Goal: Information Seeking & Learning: Compare options

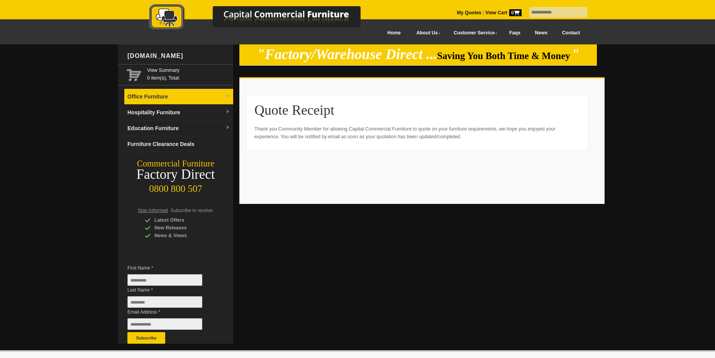
click at [225, 93] on link "Office Furniture" at bounding box center [178, 97] width 109 height 16
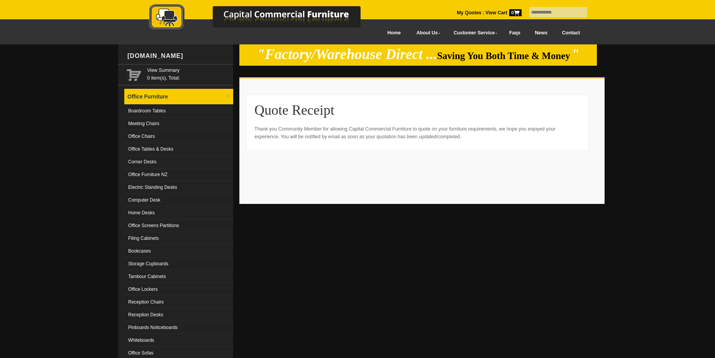
click at [159, 98] on link "Office Furniture" at bounding box center [178, 97] width 109 height 16
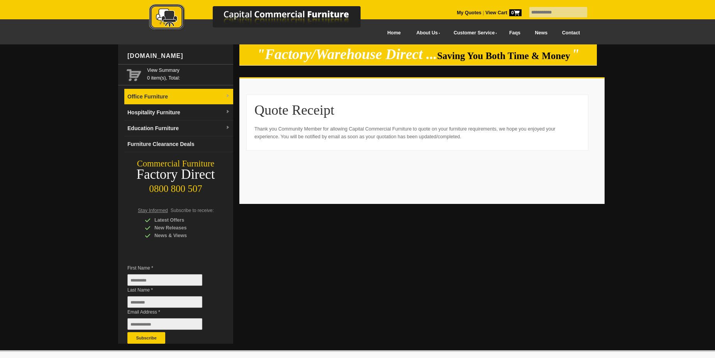
click at [161, 94] on link "Office Furniture" at bounding box center [178, 97] width 109 height 16
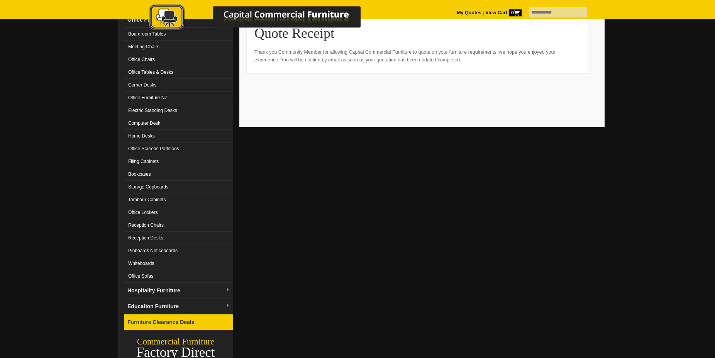
scroll to position [79, 0]
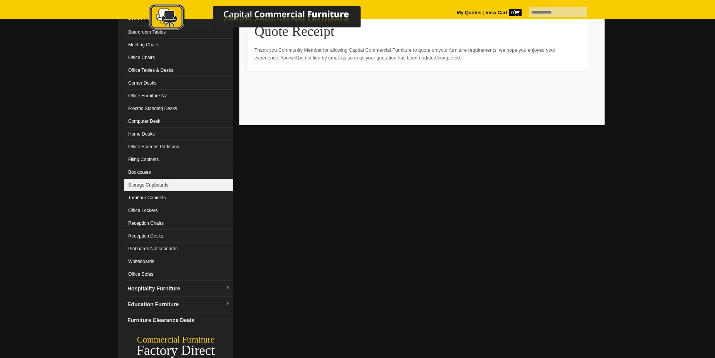
click at [151, 185] on link "Storage Cupboards" at bounding box center [178, 185] width 109 height 13
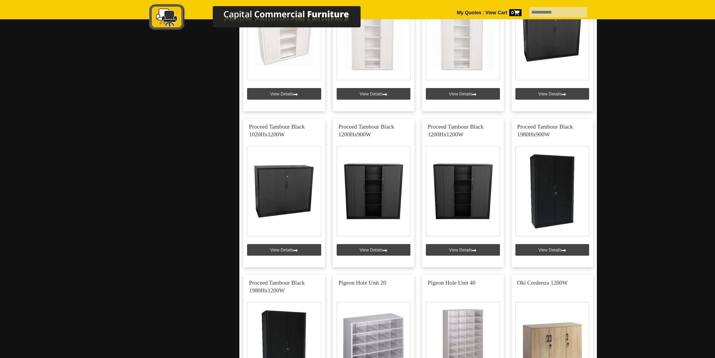
scroll to position [1222, 0]
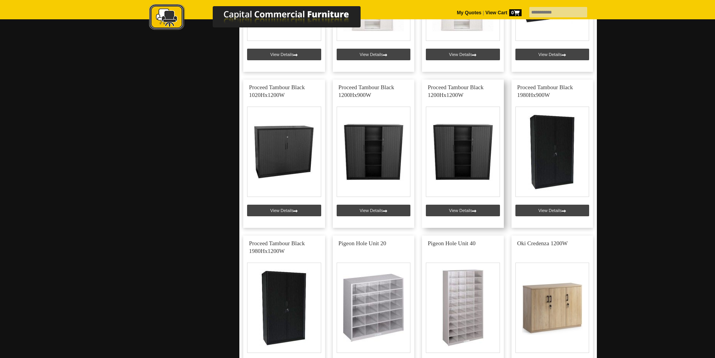
click at [461, 211] on link at bounding box center [463, 154] width 82 height 148
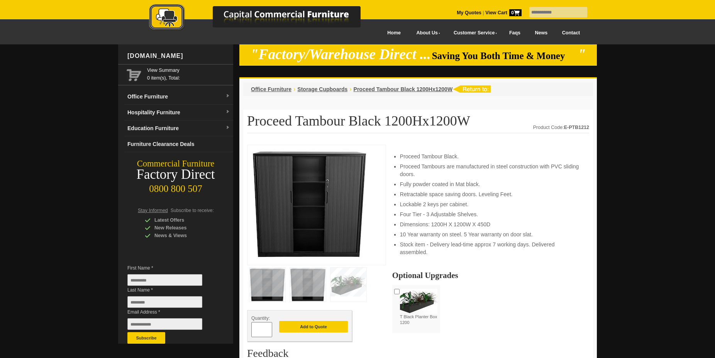
click at [305, 285] on img at bounding box center [308, 285] width 36 height 34
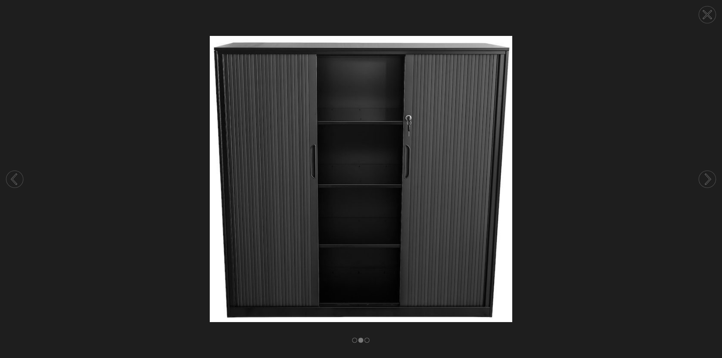
click at [707, 14] on icon at bounding box center [707, 14] width 7 height 7
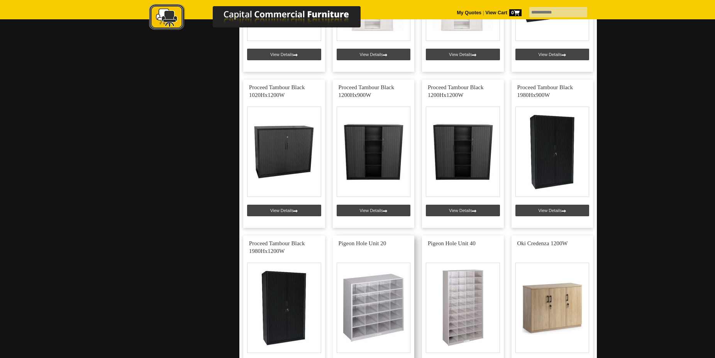
scroll to position [1222, 0]
click at [289, 314] on link at bounding box center [284, 310] width 82 height 148
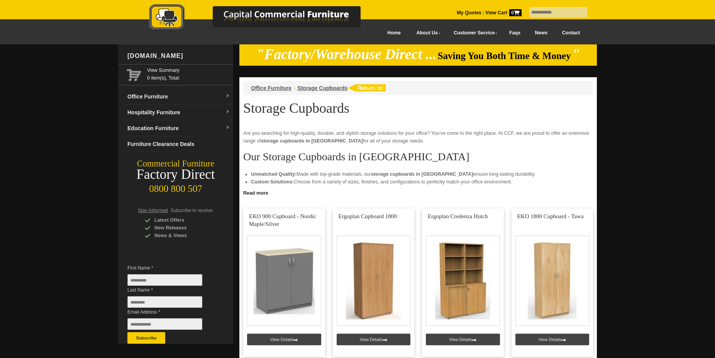
scroll to position [1064, 0]
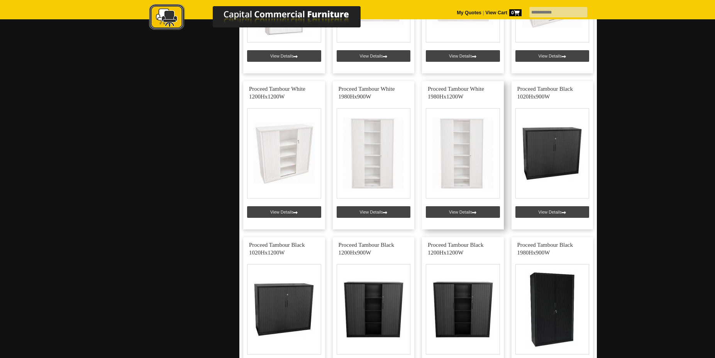
click at [462, 212] on link at bounding box center [463, 155] width 82 height 148
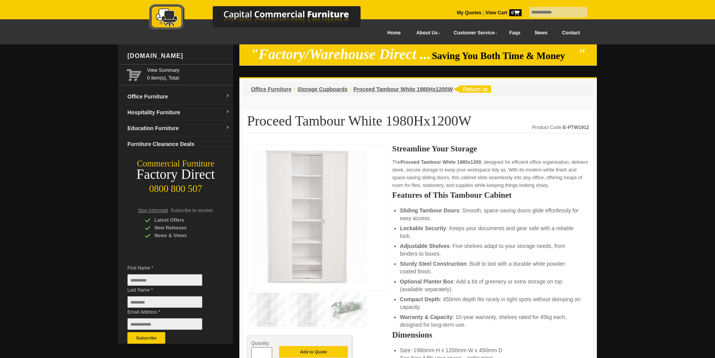
click at [309, 314] on img at bounding box center [308, 310] width 36 height 34
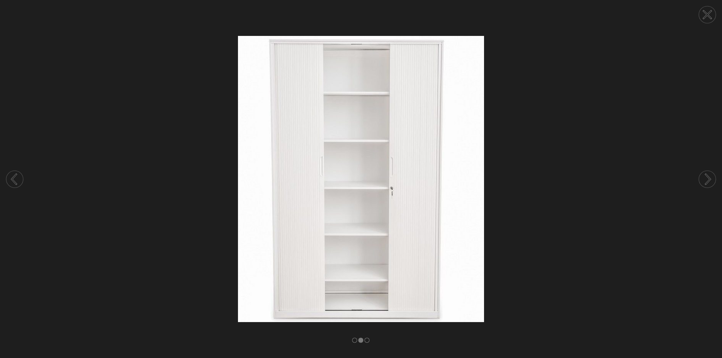
click at [710, 178] on icon at bounding box center [708, 179] width 5 height 10
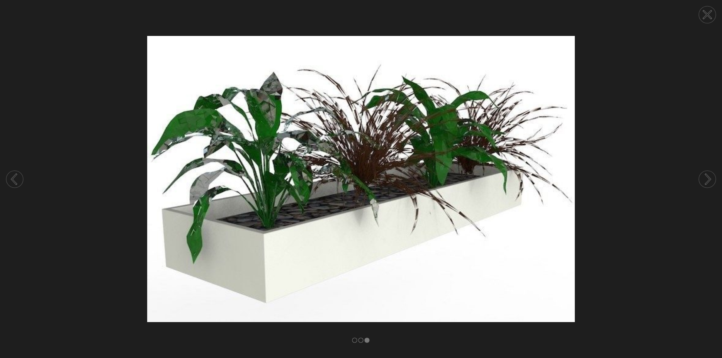
click at [711, 11] on icon at bounding box center [707, 15] width 8 height 8
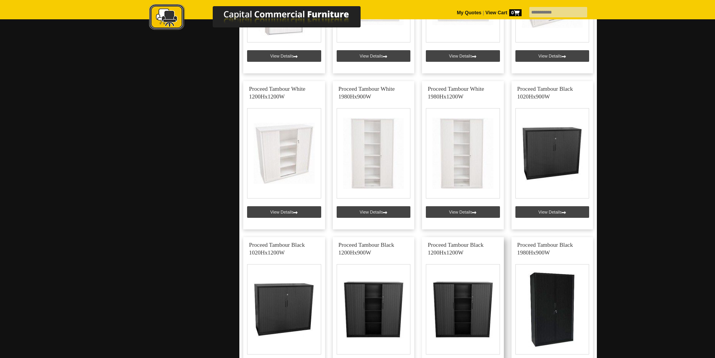
scroll to position [906, 0]
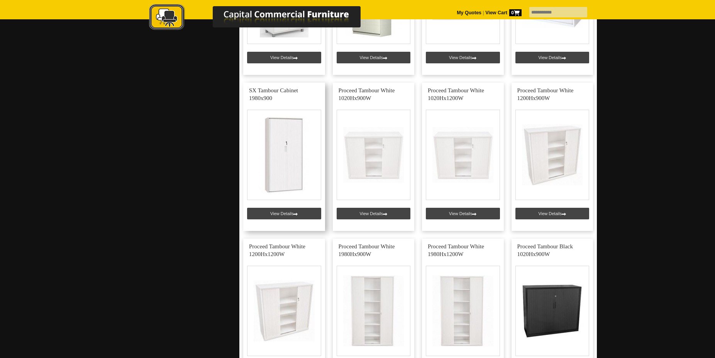
click at [284, 215] on link at bounding box center [284, 157] width 82 height 148
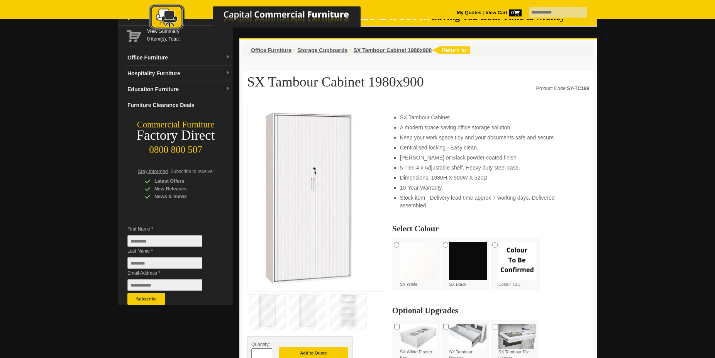
scroll to position [118, 0]
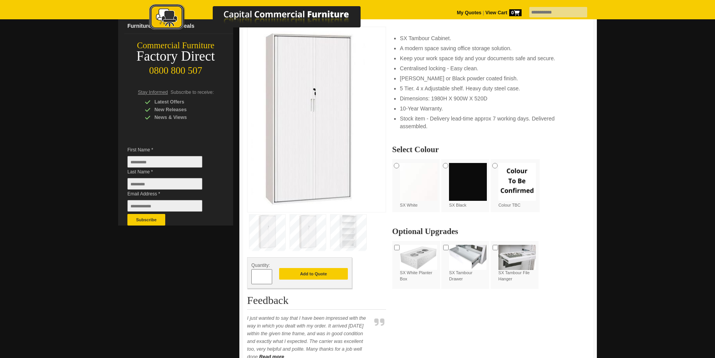
click at [346, 234] on img at bounding box center [349, 232] width 36 height 34
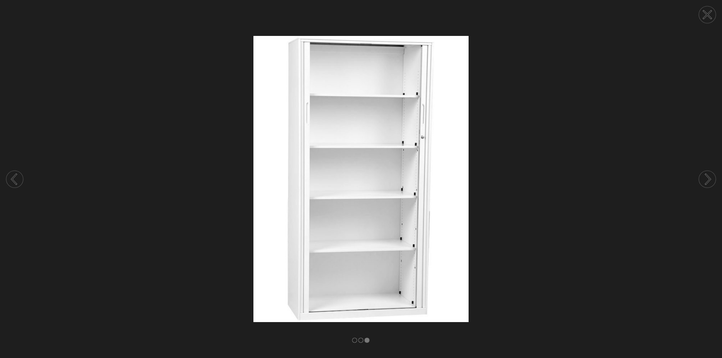
click at [704, 14] on circle at bounding box center [707, 14] width 17 height 17
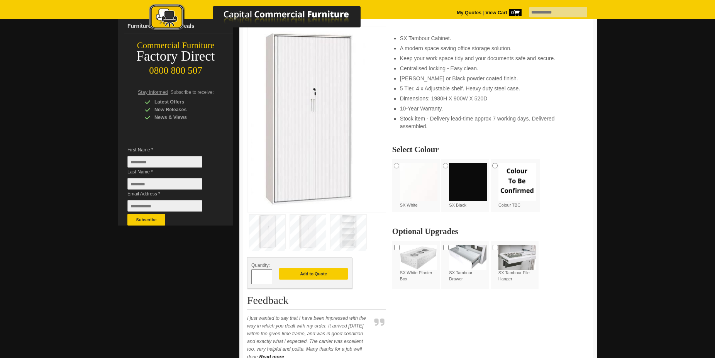
scroll to position [79, 0]
